Goal: Navigation & Orientation: Find specific page/section

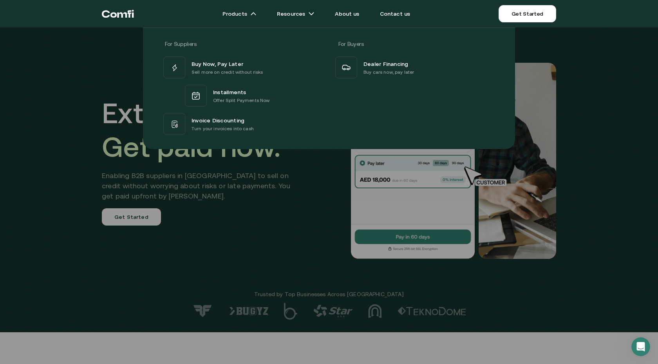
click at [238, 240] on div at bounding box center [329, 209] width 658 height 364
click at [496, 175] on div at bounding box center [329, 209] width 658 height 364
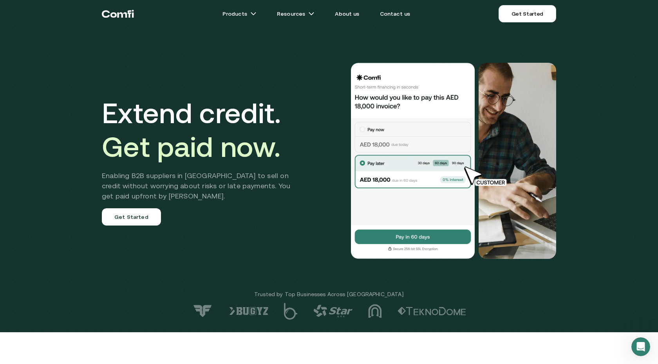
drag, startPoint x: 255, startPoint y: 217, endPoint x: 105, endPoint y: 16, distance: 250.6
click at [351, 11] on link "About us" at bounding box center [347, 14] width 43 height 16
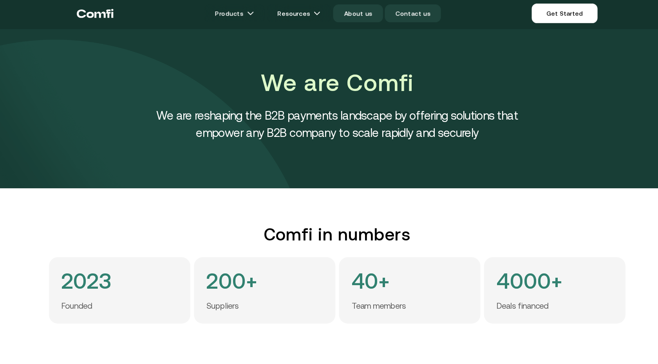
click at [388, 12] on link "Contact us" at bounding box center [395, 14] width 49 height 16
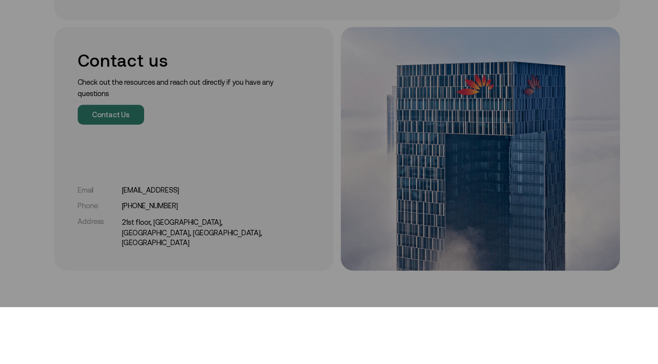
scroll to position [81, 0]
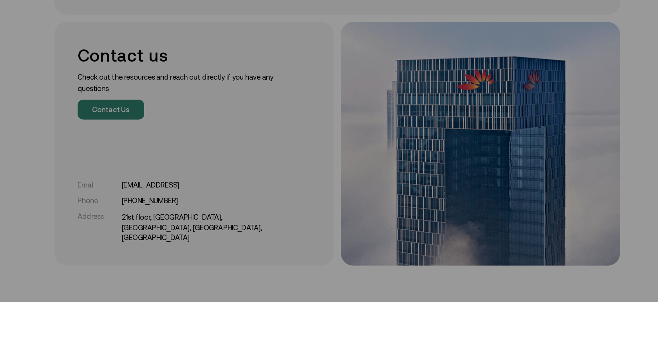
click at [267, 254] on div at bounding box center [329, 128] width 658 height 364
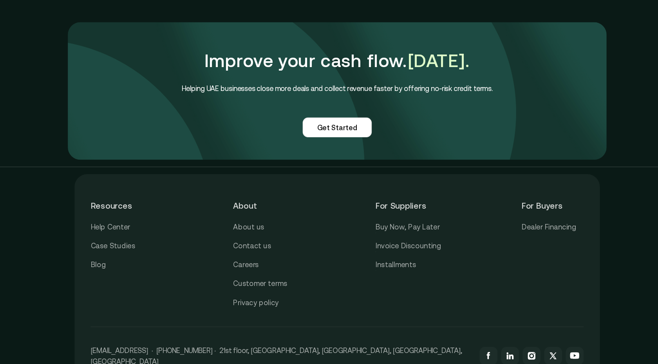
scroll to position [649, 0]
